Goal: Task Accomplishment & Management: Manage account settings

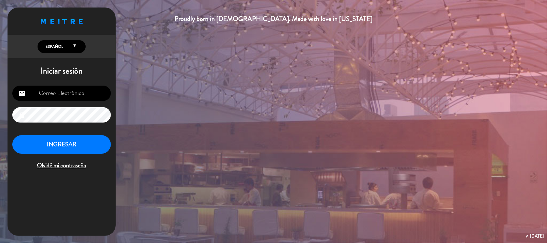
type input "[EMAIL_ADDRESS][DOMAIN_NAME]"
click at [68, 151] on button "INGRESAR" at bounding box center [61, 144] width 98 height 19
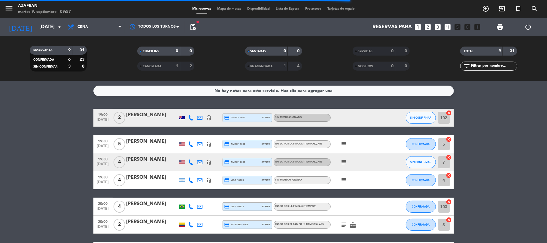
click at [49, 100] on div "No hay notas para este servicio. Haz clic para agregar una 19:00 [DATE] 2 Gough…" at bounding box center [273, 162] width 547 height 162
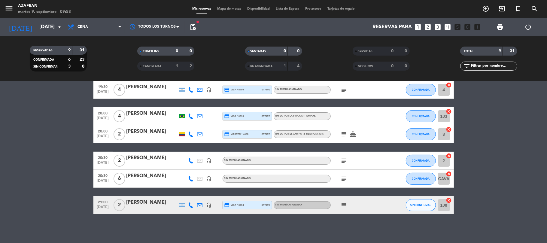
scroll to position [91, 0]
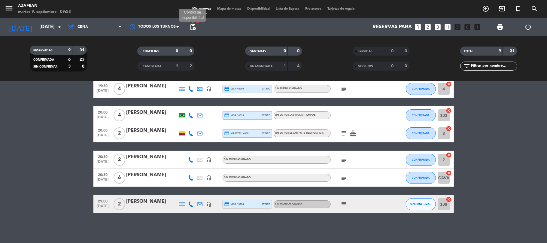
click at [195, 28] on span "pending_actions" at bounding box center [192, 26] width 7 height 7
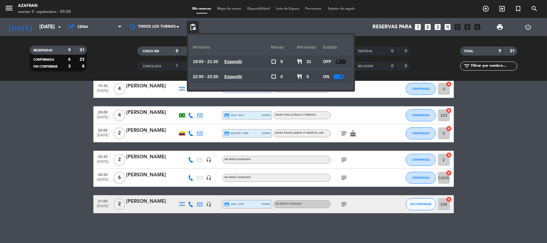
click at [38, 203] on bookings-row "19:00 [DATE] 2 Gough [PERSON_NAME] headset_mic credit_card amex * 7005 stripe S…" at bounding box center [273, 115] width 547 height 196
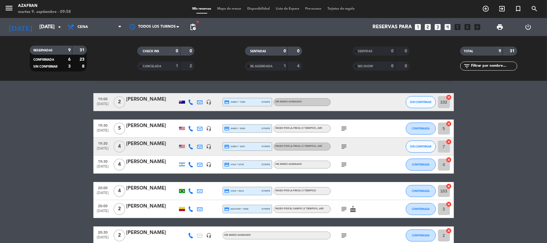
scroll to position [0, 0]
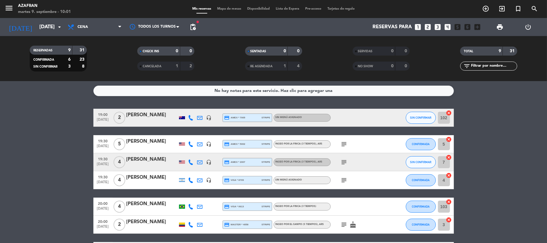
click at [80, 158] on bookings-row "19:00 [DATE] 2 Gough [PERSON_NAME] headset_mic credit_card amex * 7005 stripe S…" at bounding box center [273, 207] width 547 height 196
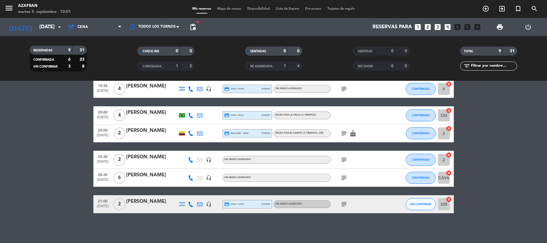
scroll to position [75, 0]
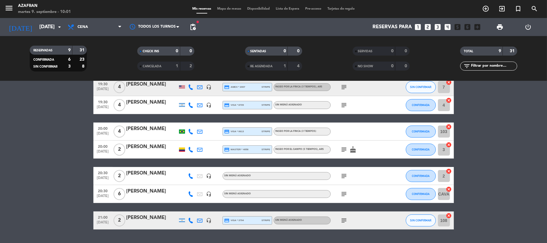
click at [515, 148] on bookings-row "19:00 [DATE] 2 Gough [PERSON_NAME] headset_mic credit_card amex * 7005 stripe S…" at bounding box center [273, 132] width 547 height 196
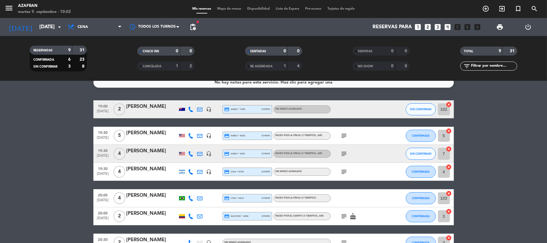
scroll to position [0, 0]
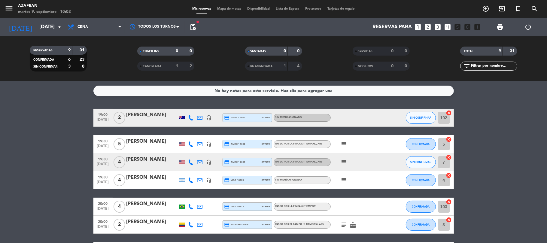
click at [63, 164] on bookings-row "19:00 [DATE] 2 Gough [PERSON_NAME] headset_mic credit_card amex * 7005 stripe S…" at bounding box center [273, 207] width 547 height 196
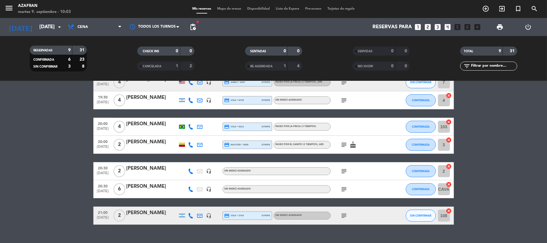
scroll to position [91, 0]
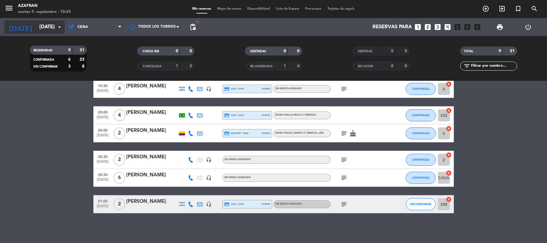
click at [37, 21] on input "[DATE]" at bounding box center [68, 27] width 65 height 12
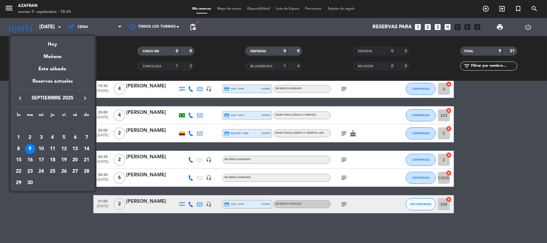
click at [83, 99] on icon "keyboard_arrow_right" at bounding box center [84, 98] width 7 height 7
click at [18, 183] on div "27" at bounding box center [19, 183] width 10 height 10
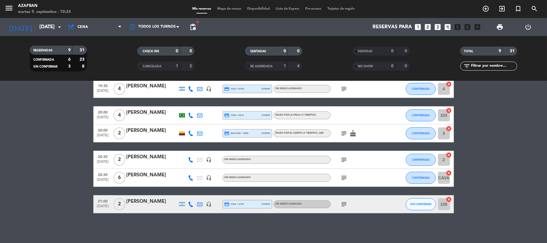
type input "[DATE]"
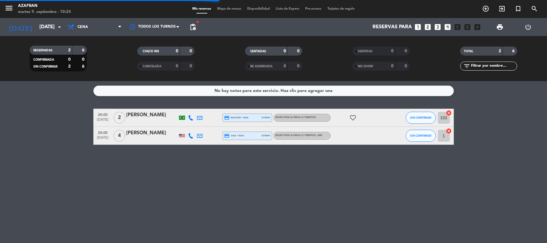
scroll to position [0, 0]
click at [13, 145] on div "No hay notas para este servicio. Haz clic para agregar una 20:00 [DATE] 2 [PERS…" at bounding box center [273, 162] width 547 height 162
click at [486, 11] on icon "add_circle_outline" at bounding box center [485, 8] width 7 height 7
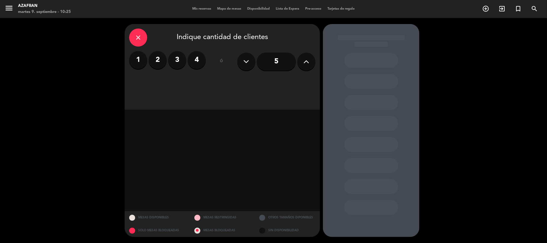
click at [139, 38] on icon "close" at bounding box center [137, 37] width 7 height 7
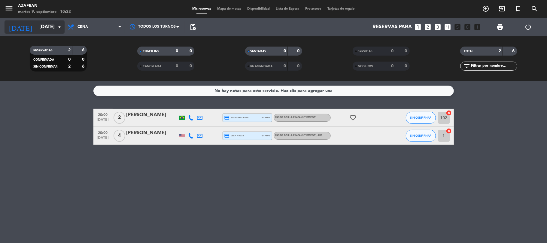
click at [54, 25] on input "[DATE]" at bounding box center [68, 27] width 65 height 12
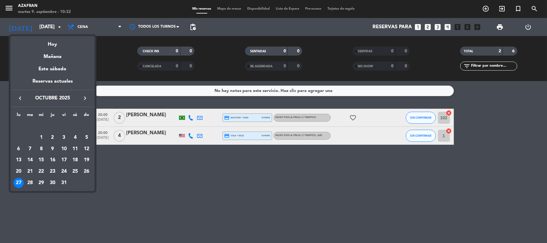
click at [18, 102] on button "keyboard_arrow_left" at bounding box center [20, 98] width 11 height 8
click at [39, 147] on div "10" at bounding box center [41, 149] width 10 height 10
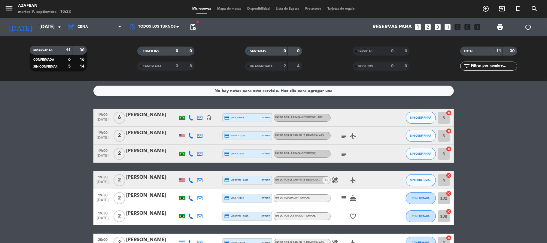
click at [73, 141] on bookings-row "19:00 [DATE] 6 [PERSON_NAME] headset_mic credit_card visa * 9304 stripe Paseo p…" at bounding box center [273, 225] width 547 height 232
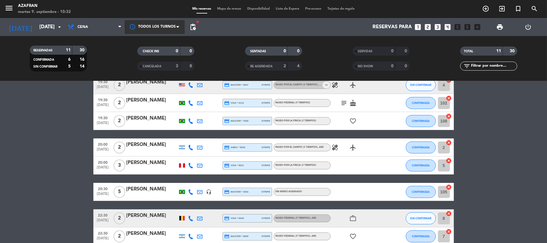
scroll to position [96, 0]
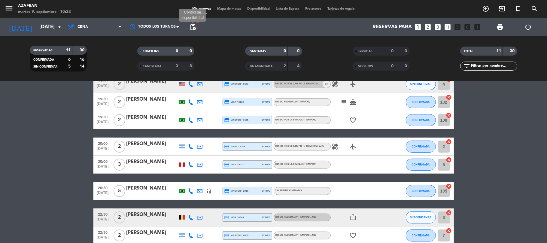
click at [196, 25] on span "pending_actions" at bounding box center [192, 26] width 7 height 7
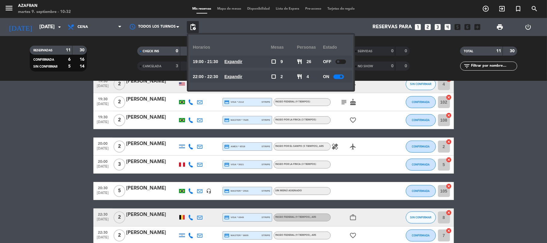
click at [90, 94] on bookings-row "19:00 [DATE] 6 [PERSON_NAME] headset_mic credit_card visa * 9304 stripe Paseo p…" at bounding box center [273, 129] width 547 height 232
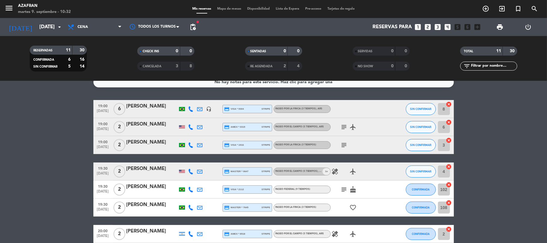
scroll to position [0, 0]
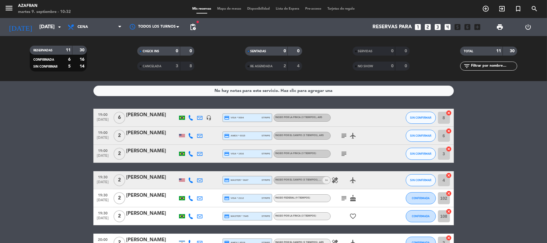
click at [68, 160] on bookings-row "19:00 [DATE] 6 [PERSON_NAME] headset_mic credit_card visa * 9304 stripe Paseo p…" at bounding box center [273, 225] width 547 height 232
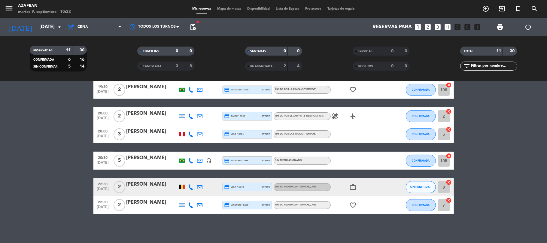
scroll to position [127, 0]
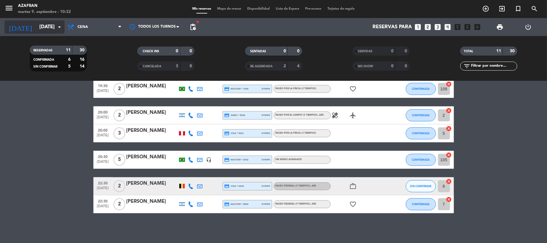
click at [38, 26] on input "[DATE]" at bounding box center [68, 27] width 65 height 12
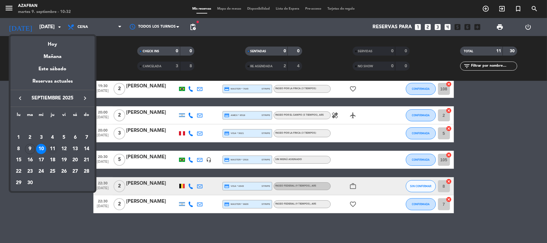
click at [51, 148] on div "11" at bounding box center [52, 149] width 10 height 10
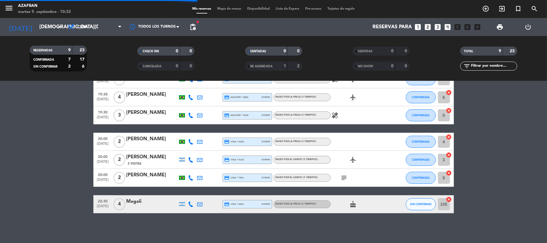
click at [51, 148] on bookings-row "19:00 [DATE] 2 [PERSON_NAME] credit_card visa * 9171 stripe Paseo Federal (9 ti…" at bounding box center [273, 119] width 547 height 187
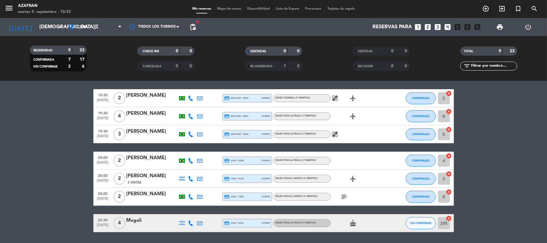
scroll to position [80, 0]
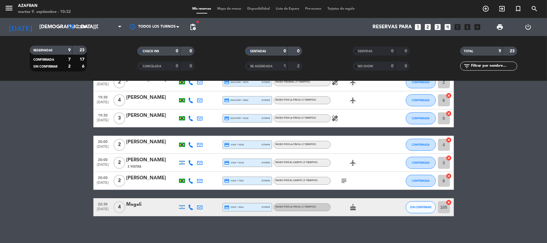
click at [48, 199] on bookings-row "19:00 [DATE] 2 [PERSON_NAME] credit_card visa * 9171 stripe Paseo Federal (9 ti…" at bounding box center [273, 122] width 547 height 187
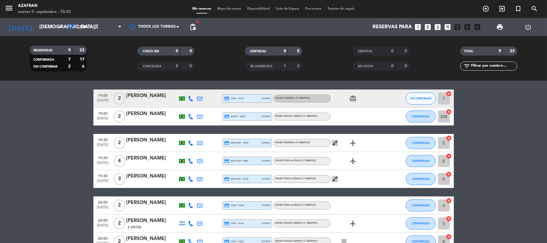
scroll to position [19, 0]
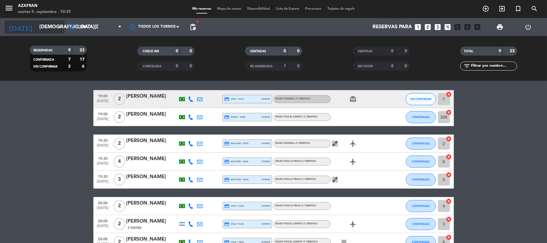
click at [39, 23] on input "[DEMOGRAPHIC_DATA][DATE]" at bounding box center [68, 27] width 65 height 12
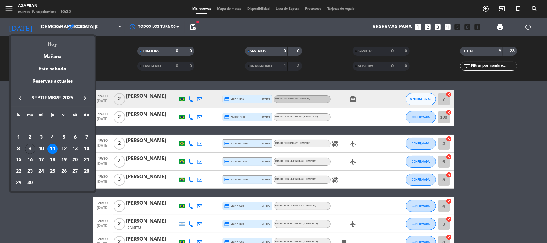
click at [46, 39] on div "Hoy" at bounding box center [53, 42] width 84 height 12
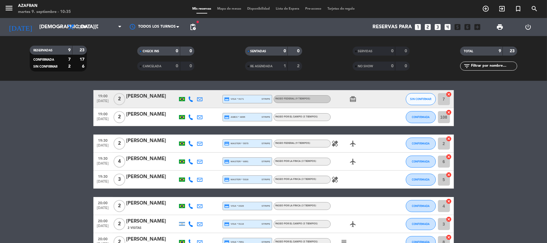
type input "[DATE]"
click at [67, 176] on bookings-row "19:00 [DATE] 2 [PERSON_NAME] credit_card visa * 9171 stripe Paseo Federal (9 ti…" at bounding box center [273, 183] width 547 height 187
click at [44, 33] on input "[DATE]" at bounding box center [68, 27] width 65 height 12
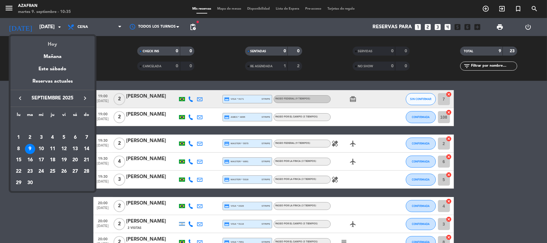
click at [49, 43] on div "Hoy" at bounding box center [53, 42] width 84 height 12
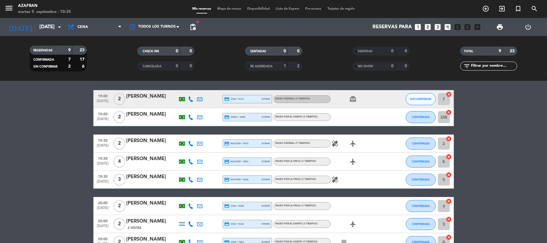
click at [68, 142] on bookings-row "19:00 [DATE] 2 [PERSON_NAME] credit_card visa * 9171 stripe Paseo Federal (9 ti…" at bounding box center [273, 183] width 547 height 187
